Goal: Task Accomplishment & Management: Use online tool/utility

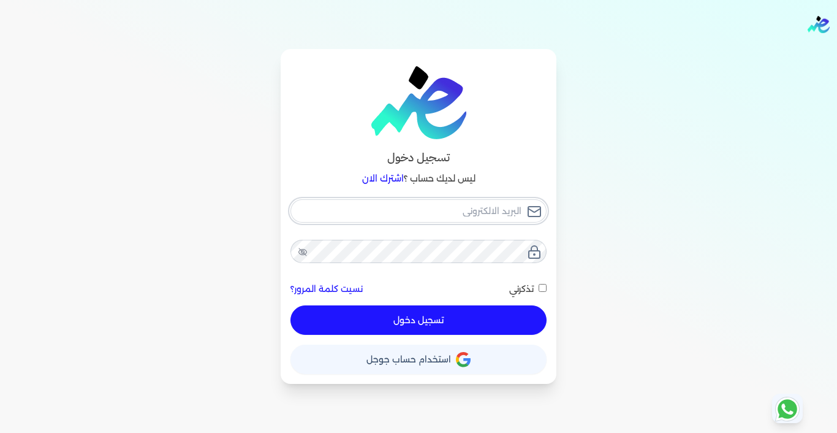
type input "[EMAIL_ADDRESS][DOMAIN_NAME]"
click at [432, 321] on button "تسجيل دخول" at bounding box center [419, 319] width 256 height 29
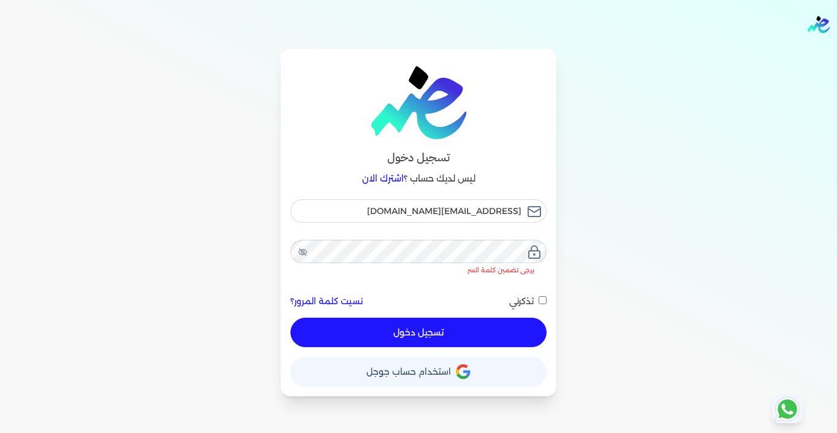
checkbox input "false"
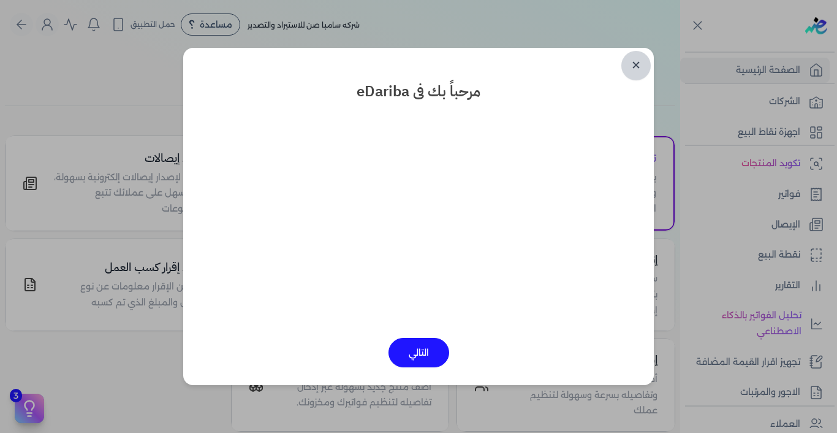
click at [638, 63] on link "✕" at bounding box center [636, 65] width 29 height 29
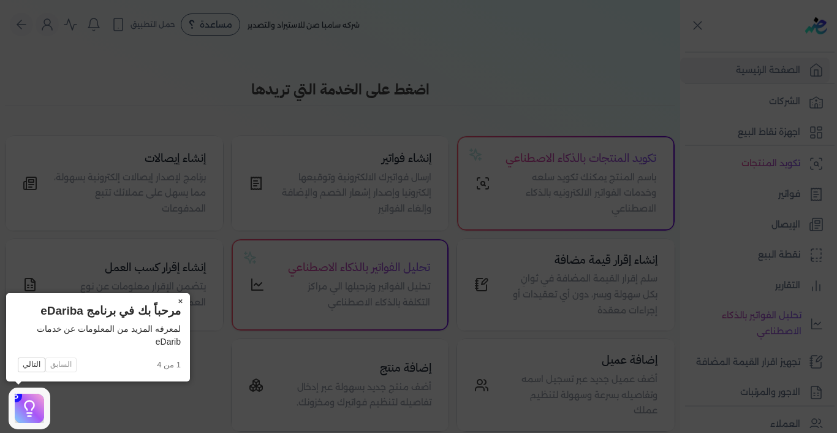
click at [178, 301] on button "×" at bounding box center [180, 301] width 20 height 17
